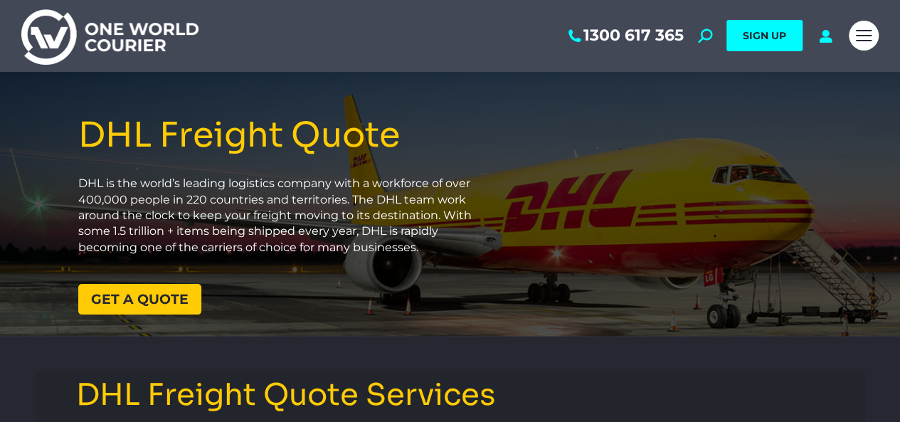
click at [145, 306] on span "Get a quote" at bounding box center [139, 299] width 97 height 14
click at [122, 294] on span "Get a quote" at bounding box center [139, 299] width 97 height 14
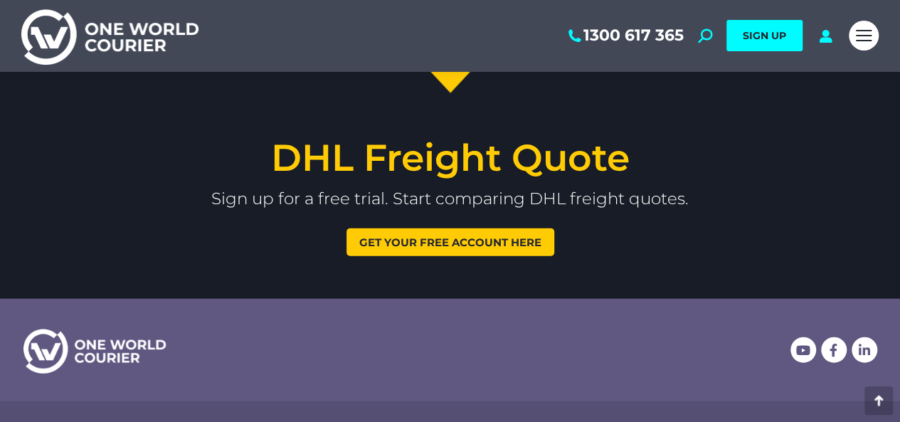
scroll to position [1609, 0]
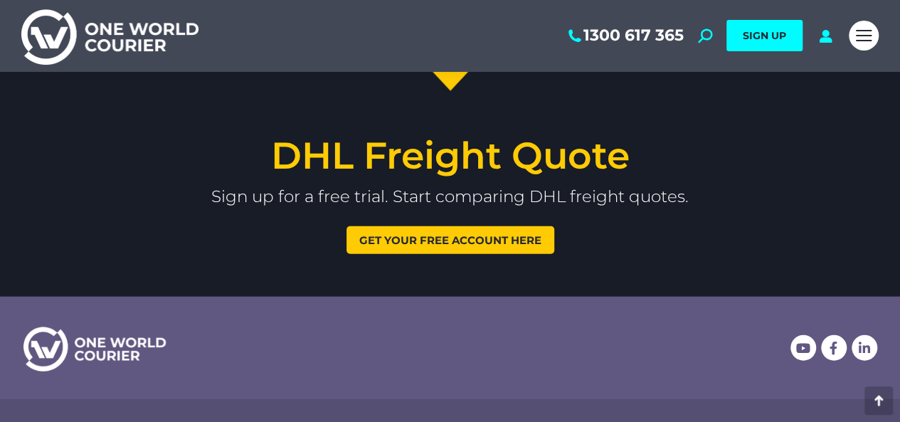
click at [437, 235] on span "Get your free account here" at bounding box center [450, 240] width 182 height 11
